Goal: Find specific page/section: Find specific page/section

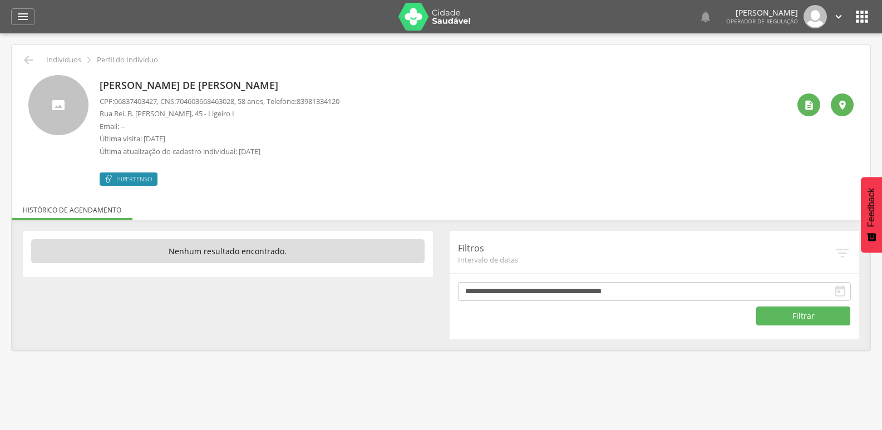
click at [859, 21] on icon "" at bounding box center [862, 17] width 18 height 18
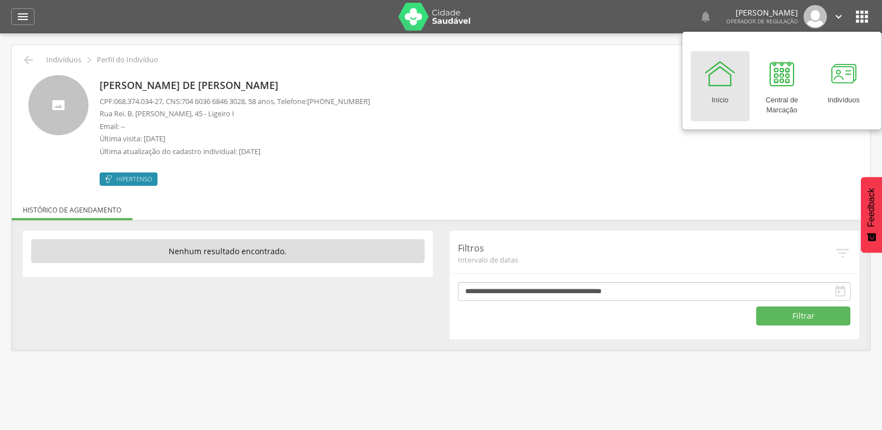
drag, startPoint x: 701, startPoint y: 182, endPoint x: 726, endPoint y: 164, distance: 31.4
click at [709, 175] on div "Ana Maria de França Leal CPF: 068.374.034-27 , CNS: 704 6036 6846 3028 , 58 ano…" at bounding box center [444, 130] width 689 height 111
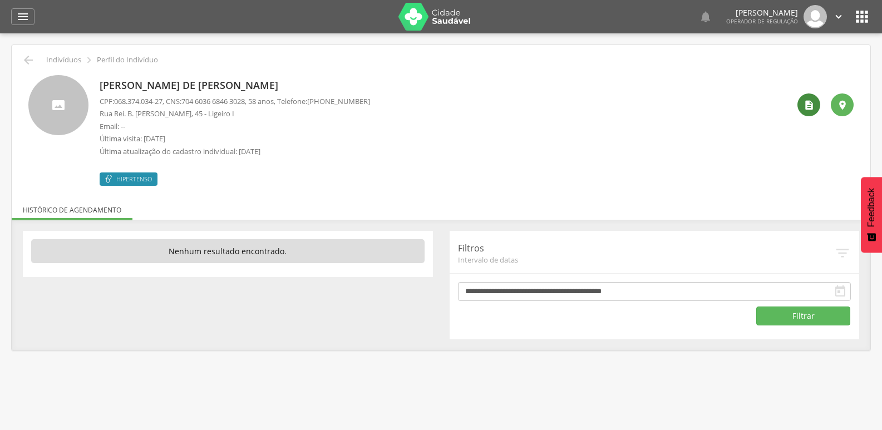
click at [809, 104] on icon "" at bounding box center [808, 105] width 11 height 11
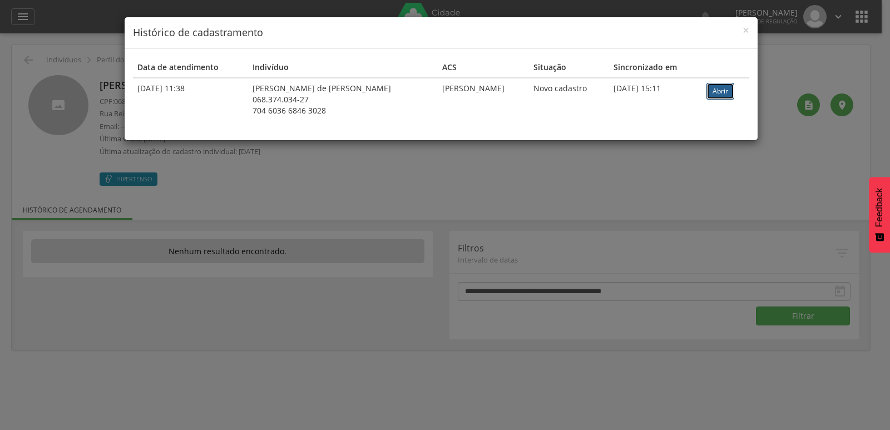
click at [728, 91] on link "Abrir" at bounding box center [720, 91] width 28 height 17
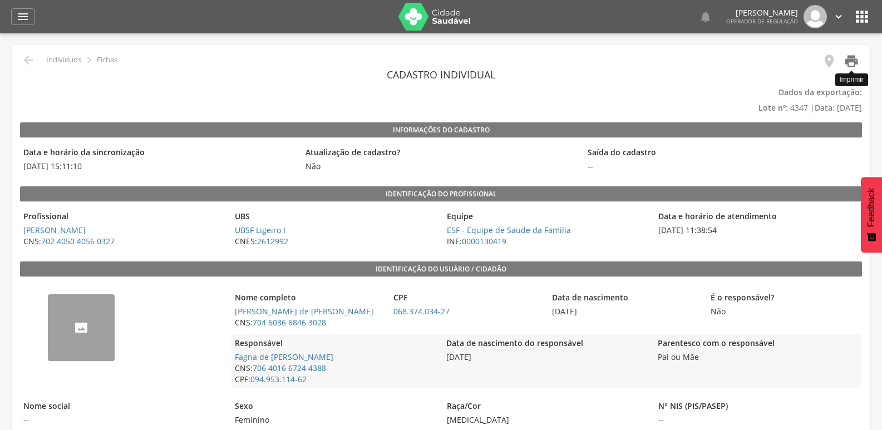
click at [854, 67] on icon "" at bounding box center [851, 61] width 16 height 16
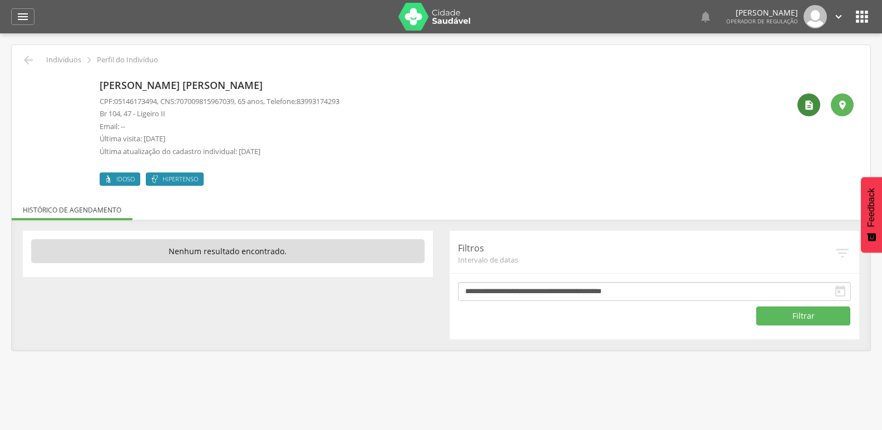
click at [807, 100] on icon "" at bounding box center [808, 105] width 11 height 11
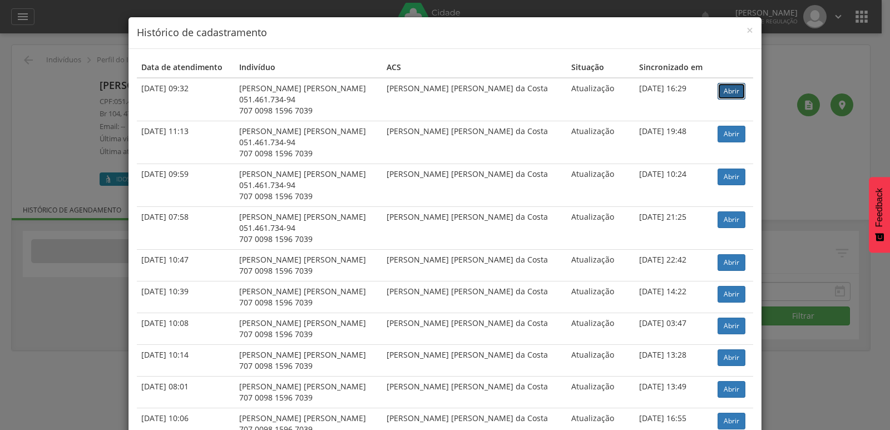
click at [718, 86] on link "Abrir" at bounding box center [732, 91] width 28 height 17
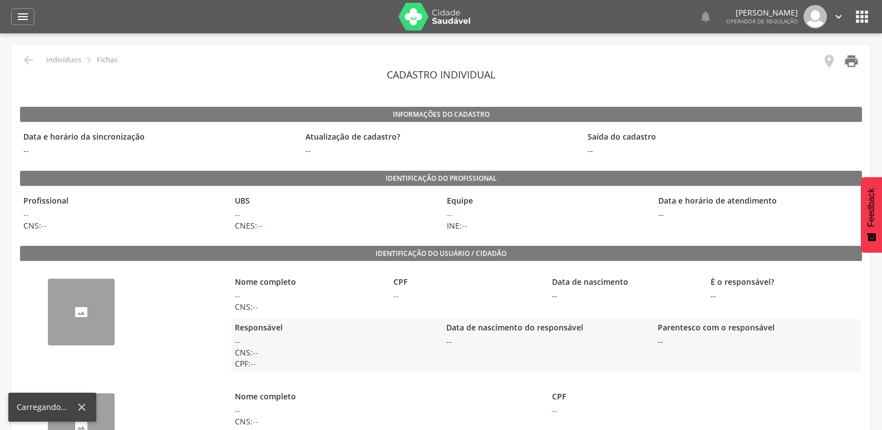
click at [852, 56] on icon "" at bounding box center [851, 61] width 16 height 16
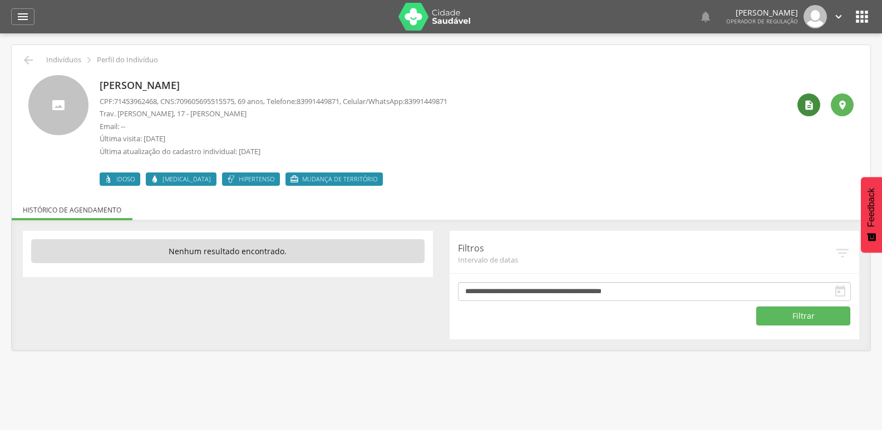
click at [808, 101] on icon "" at bounding box center [808, 105] width 11 height 11
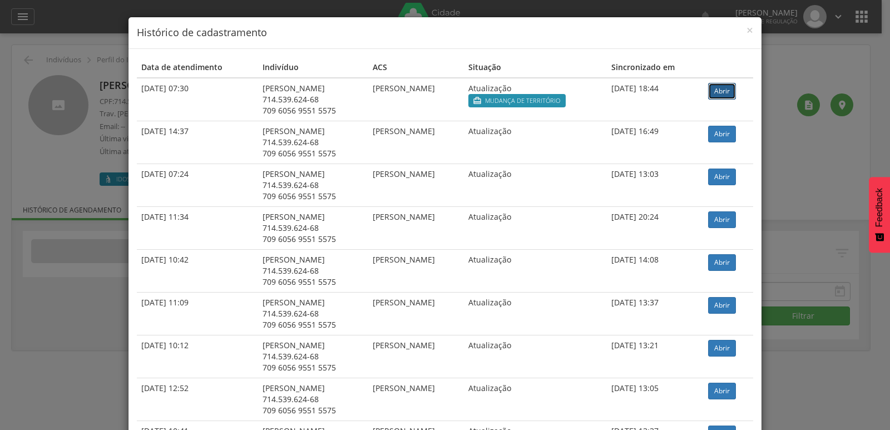
click at [723, 91] on link "Abrir" at bounding box center [722, 91] width 28 height 17
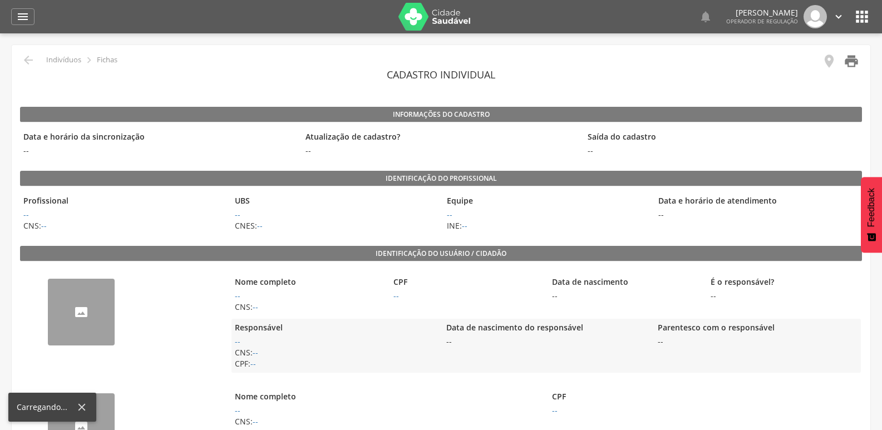
click at [849, 65] on icon "" at bounding box center [851, 61] width 16 height 16
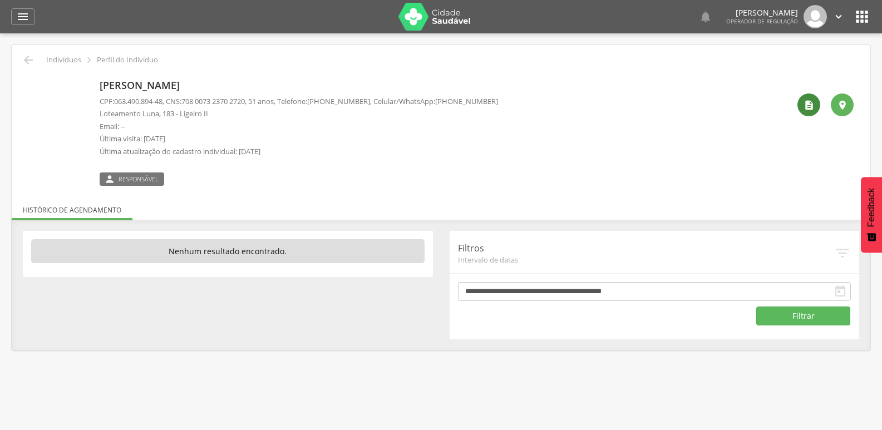
click at [805, 104] on icon "" at bounding box center [808, 105] width 11 height 11
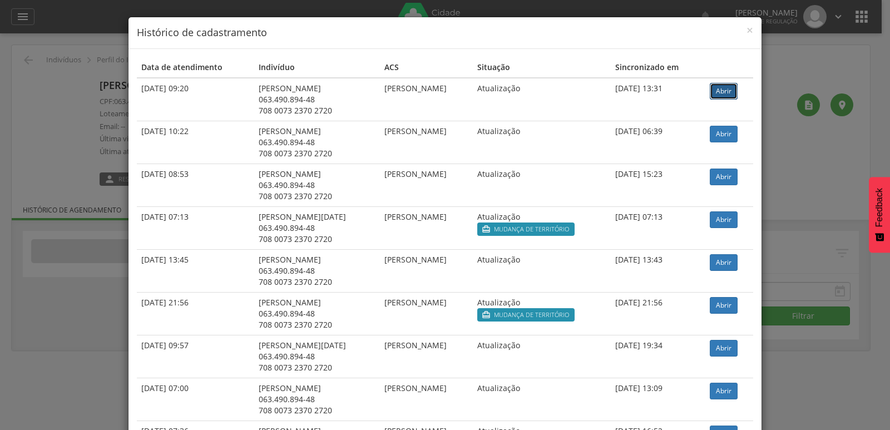
click at [720, 88] on link "Abrir" at bounding box center [724, 91] width 28 height 17
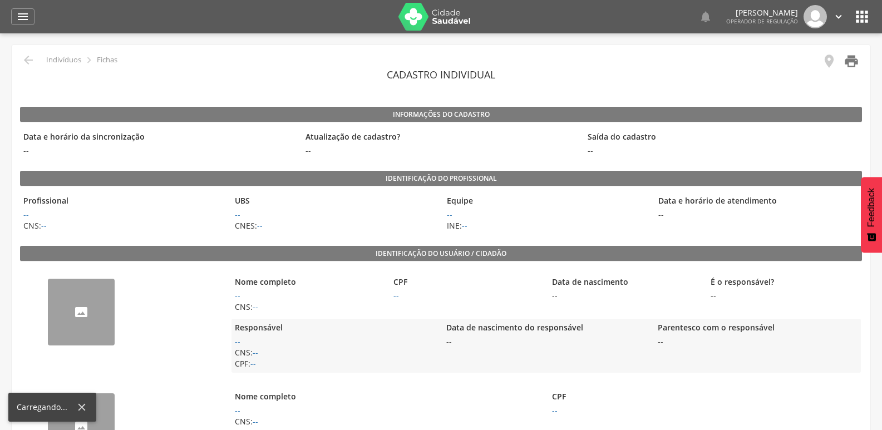
click at [850, 63] on icon "" at bounding box center [851, 61] width 16 height 16
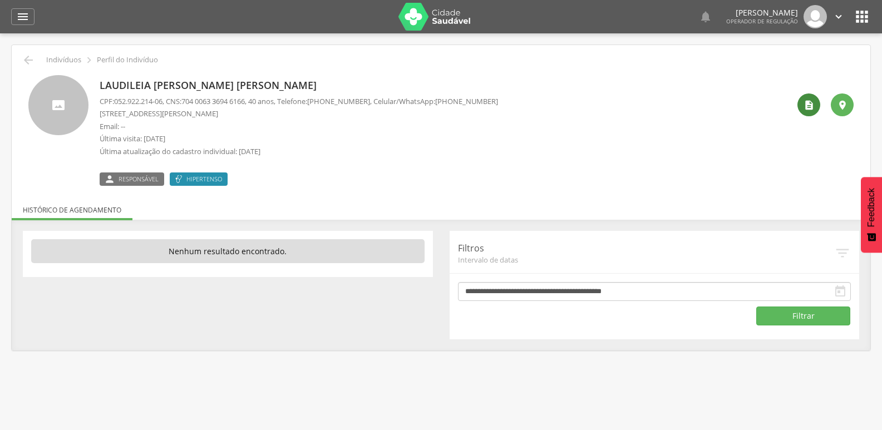
click at [806, 103] on icon "" at bounding box center [808, 105] width 11 height 11
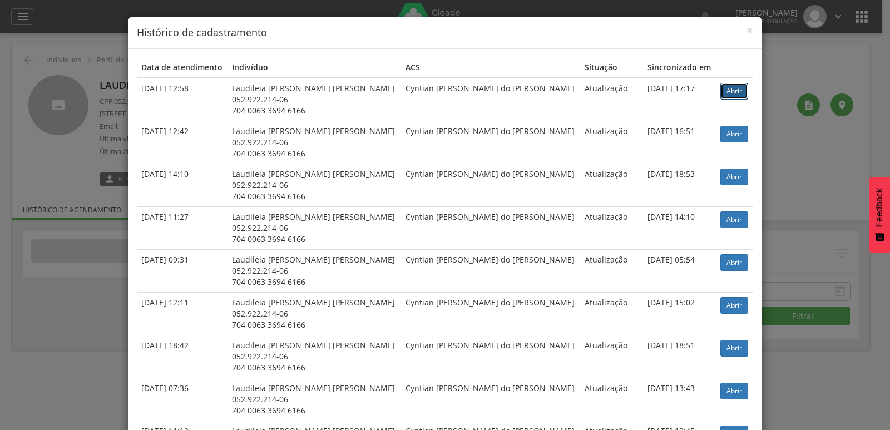
click at [728, 89] on link "Abrir" at bounding box center [734, 91] width 28 height 17
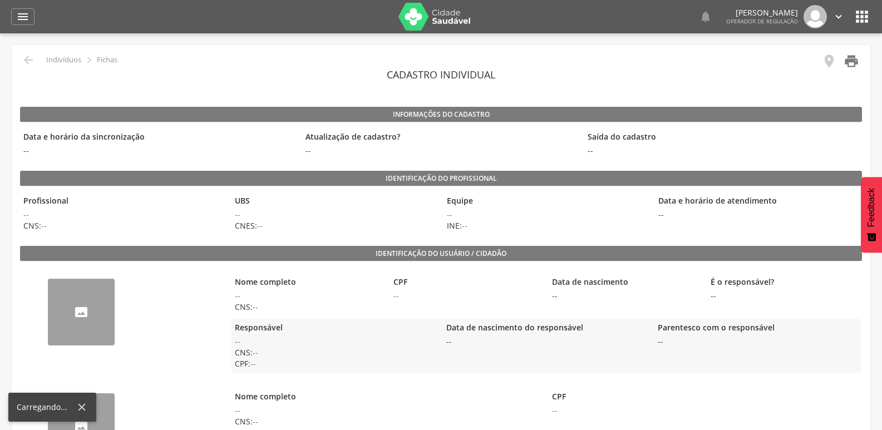
click at [853, 63] on icon "" at bounding box center [851, 61] width 16 height 16
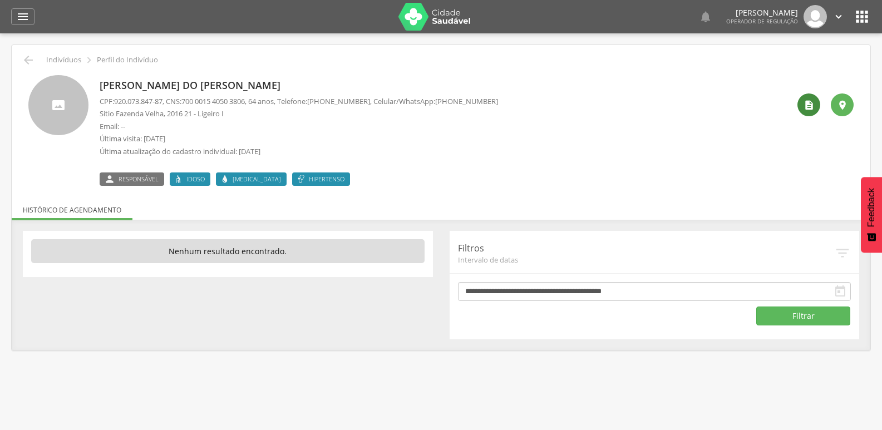
click at [814, 105] on div "" at bounding box center [808, 104] width 23 height 23
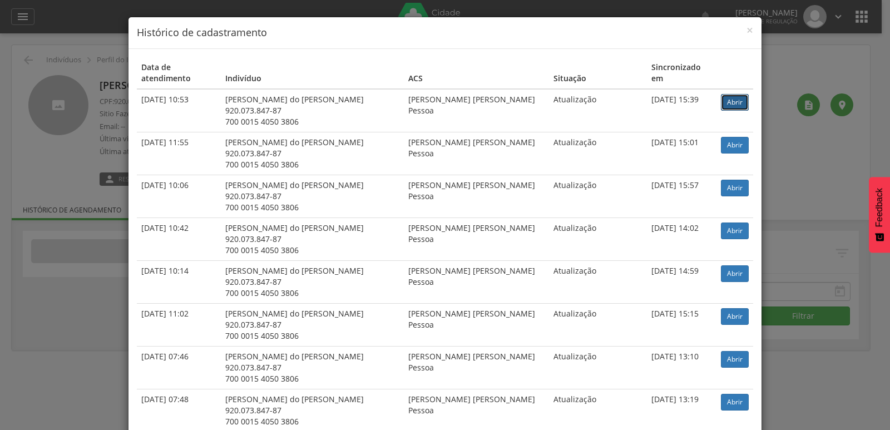
click at [721, 94] on link "Abrir" at bounding box center [735, 102] width 28 height 17
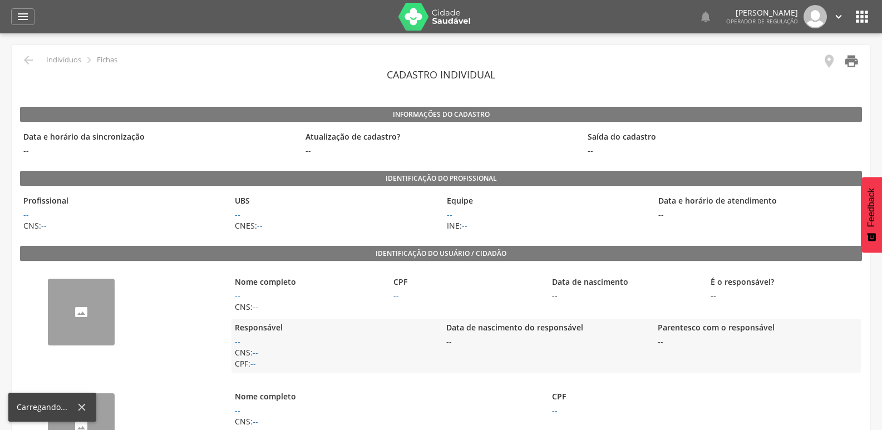
click at [847, 62] on icon "" at bounding box center [851, 61] width 16 height 16
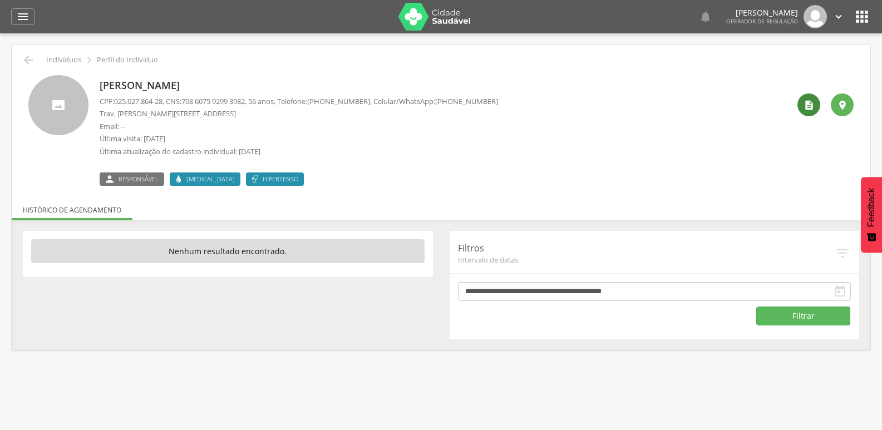
click at [801, 113] on div "" at bounding box center [808, 104] width 23 height 23
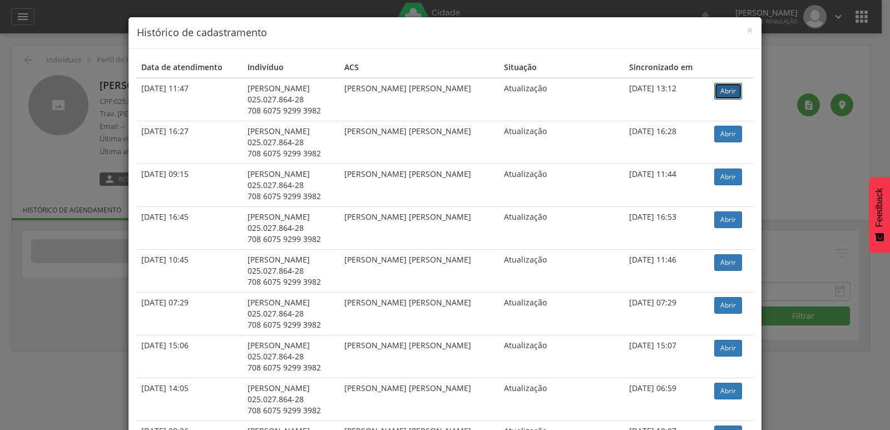
click at [733, 90] on link "Abrir" at bounding box center [728, 91] width 28 height 17
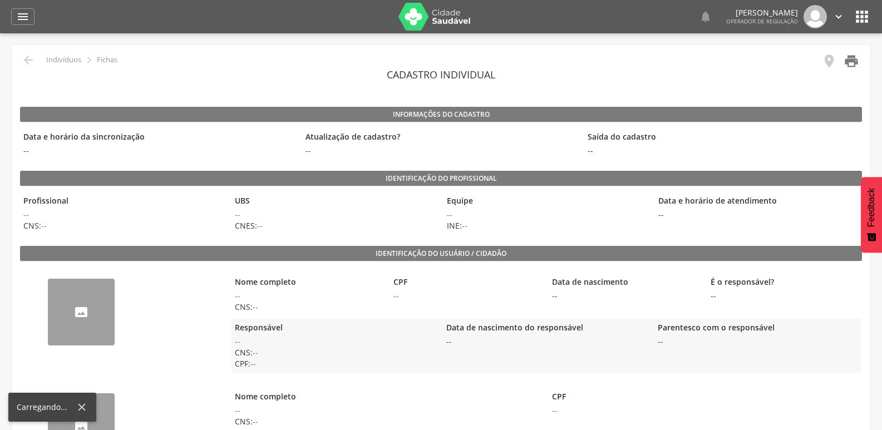
click at [858, 59] on icon "" at bounding box center [851, 61] width 16 height 16
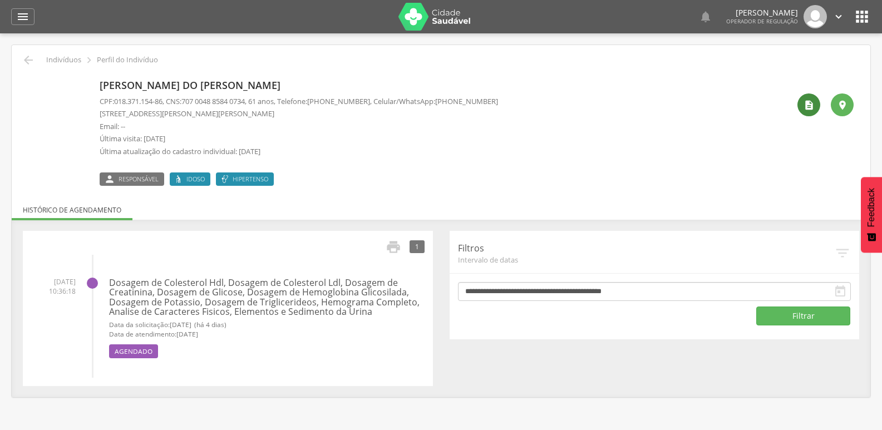
click at [800, 110] on div "" at bounding box center [808, 104] width 23 height 23
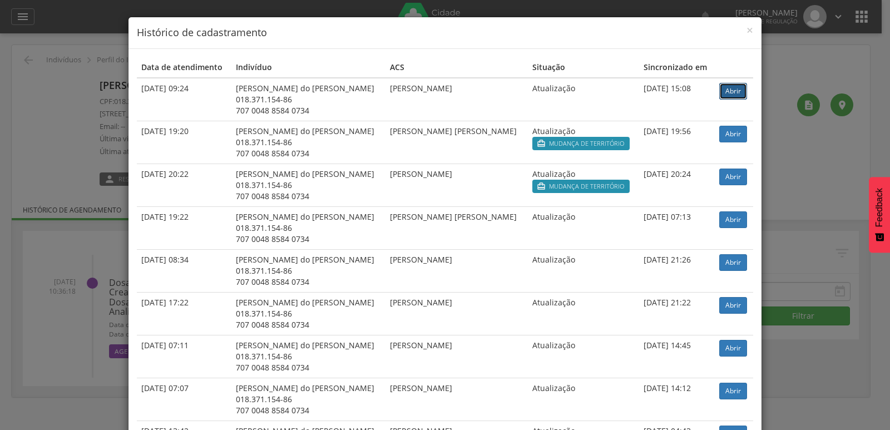
click at [724, 91] on link "Abrir" at bounding box center [733, 91] width 28 height 17
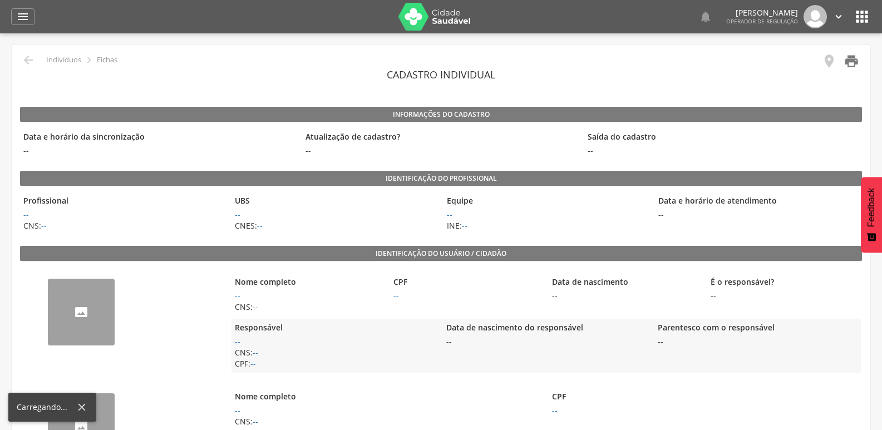
click at [850, 66] on icon "" at bounding box center [851, 61] width 16 height 16
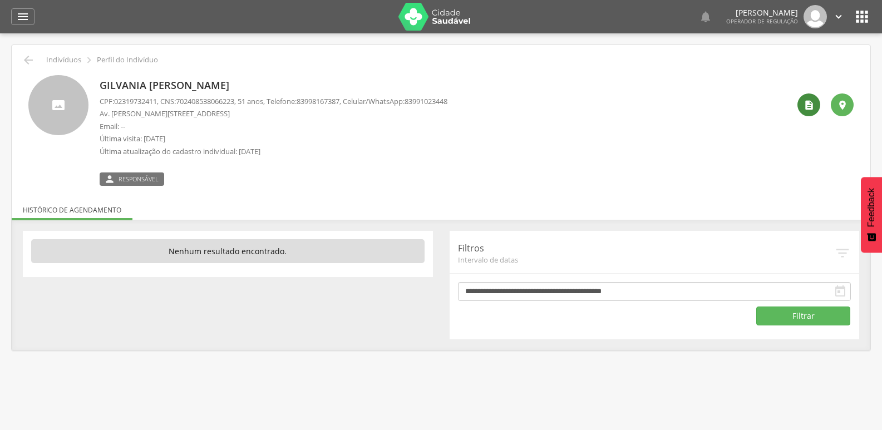
click at [813, 104] on icon "" at bounding box center [808, 105] width 11 height 11
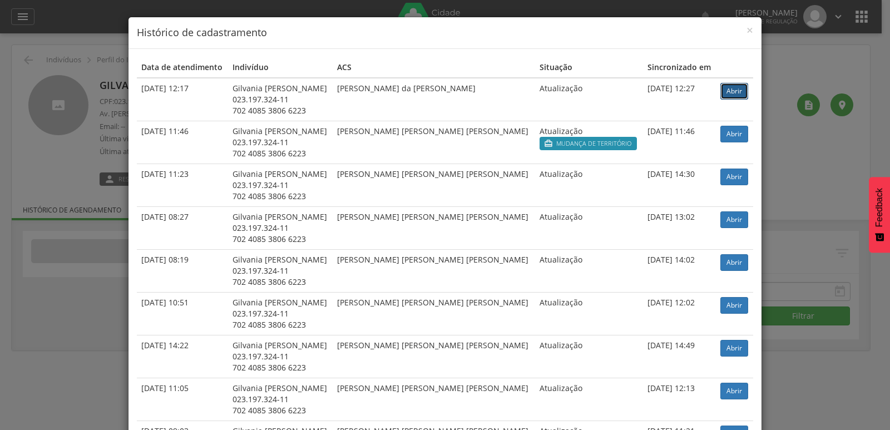
click at [731, 96] on link "Abrir" at bounding box center [734, 91] width 28 height 17
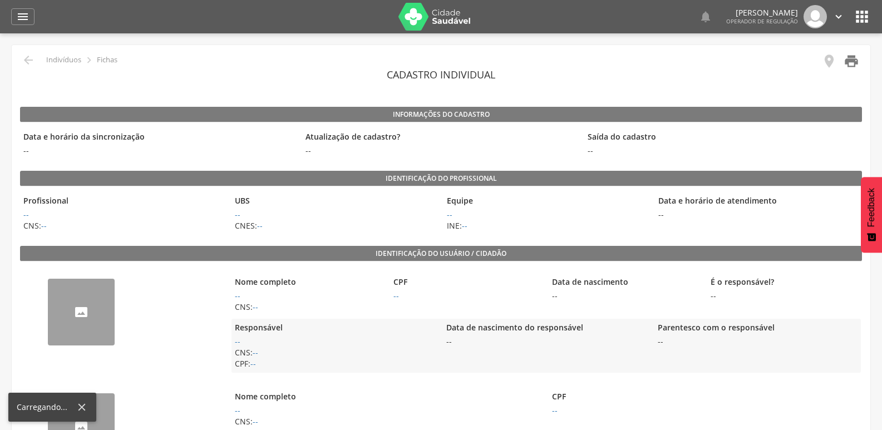
click at [853, 60] on icon "" at bounding box center [851, 61] width 16 height 16
